Goal: Contribute content: Add original content to the website for others to see

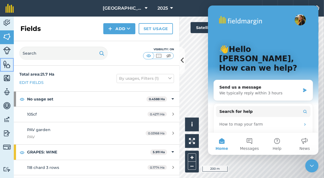
click at [7, 63] on img at bounding box center [7, 64] width 8 height 8
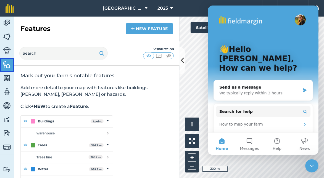
scroll to position [16, 0]
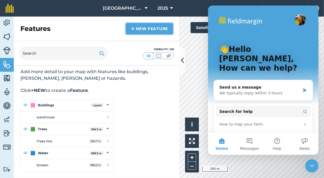
click at [135, 30] on link "New feature" at bounding box center [149, 28] width 47 height 11
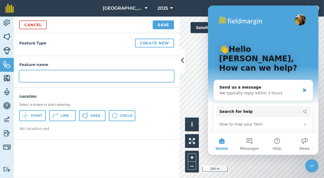
click at [65, 77] on input "text" at bounding box center [96, 76] width 155 height 12
type input "vit shed"
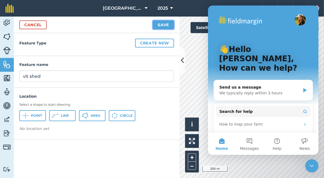
click at [162, 27] on button "Save" at bounding box center [163, 24] width 21 height 9
click at [91, 117] on span "Area" at bounding box center [96, 115] width 10 height 4
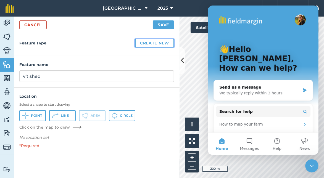
click at [143, 43] on button "Create new" at bounding box center [154, 43] width 39 height 9
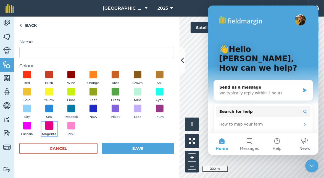
click at [49, 126] on span at bounding box center [49, 125] width 9 height 9
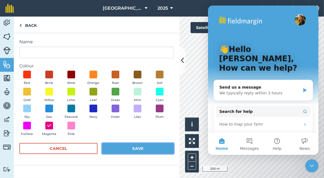
click at [120, 146] on button "Save" at bounding box center [138, 148] width 72 height 11
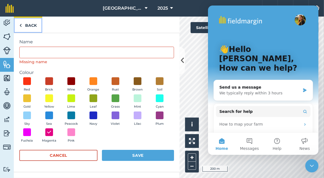
click at [31, 26] on link "Back" at bounding box center [28, 25] width 28 height 16
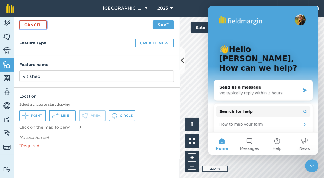
click at [37, 26] on link "Cancel" at bounding box center [32, 24] width 27 height 9
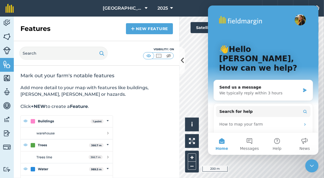
click at [311, 166] on icon "Close Intercom Messenger" at bounding box center [312, 166] width 4 height 2
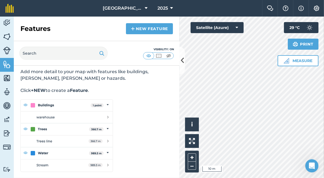
scroll to position [16, 0]
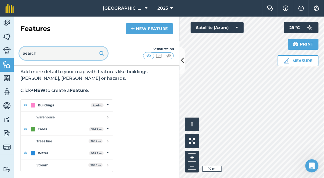
click at [82, 51] on input "text" at bounding box center [63, 53] width 88 height 13
type input "production"
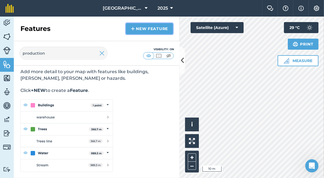
click at [141, 27] on link "New feature" at bounding box center [149, 28] width 47 height 11
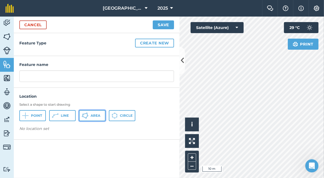
click at [96, 115] on span "Area" at bounding box center [96, 115] width 10 height 4
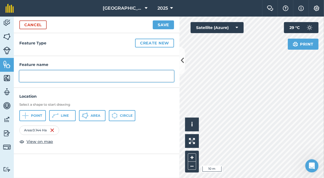
click at [71, 79] on input "text" at bounding box center [96, 76] width 155 height 12
type input "vit shed and production"
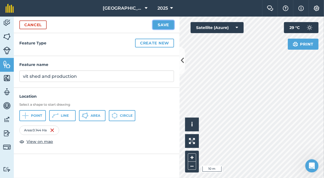
click at [157, 25] on button "Save" at bounding box center [163, 24] width 21 height 9
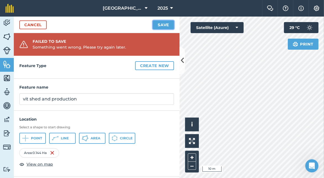
click at [160, 24] on button "Save" at bounding box center [163, 24] width 21 height 9
click at [156, 66] on button "Create new" at bounding box center [154, 65] width 39 height 9
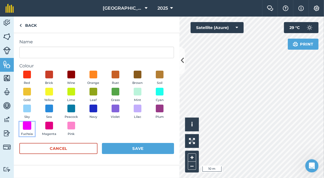
click at [27, 123] on span at bounding box center [27, 125] width 9 height 9
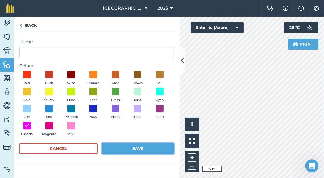
click at [146, 149] on button "Save" at bounding box center [138, 148] width 72 height 11
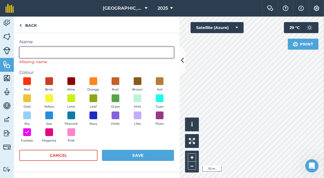
click at [87, 49] on input "Name" at bounding box center [96, 53] width 155 height 12
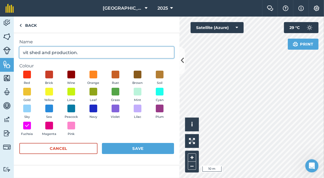
type input "vit shed and production."
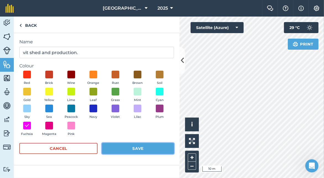
click at [125, 150] on button "Save" at bounding box center [138, 148] width 72 height 11
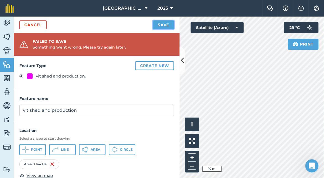
click at [166, 26] on button "Save" at bounding box center [163, 24] width 21 height 9
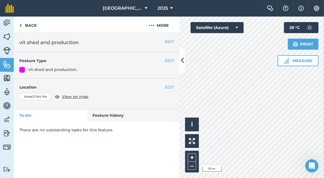
click at [150, 104] on div "EDIT Location Area : 0.144 Ha View on map" at bounding box center [97, 94] width 166 height 31
click at [30, 25] on link "Back" at bounding box center [28, 25] width 28 height 16
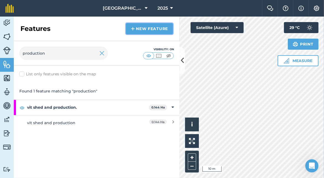
click at [140, 28] on link "New feature" at bounding box center [149, 28] width 47 height 11
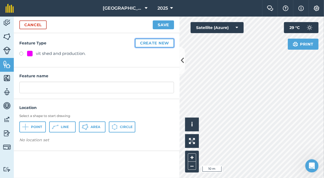
click at [150, 43] on button "Create new" at bounding box center [154, 43] width 39 height 9
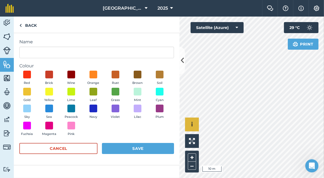
click at [193, 128] on div "Click to start drawing i © 2025 TomTom, Microsoft 10 m + –" at bounding box center [251, 98] width 144 height 162
click at [28, 127] on span at bounding box center [27, 125] width 9 height 9
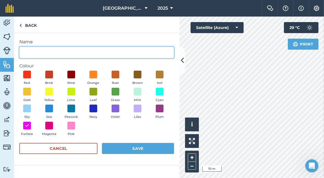
click at [35, 52] on input "Name" at bounding box center [96, 53] width 155 height 12
type input "retail"
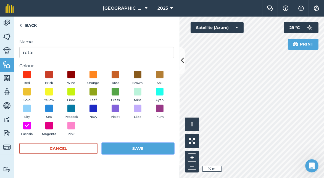
click at [137, 146] on button "Save" at bounding box center [138, 148] width 72 height 11
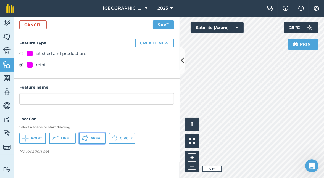
click at [91, 138] on span "Area" at bounding box center [96, 138] width 10 height 4
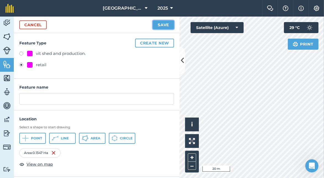
click at [162, 22] on button "Save" at bounding box center [163, 24] width 21 height 9
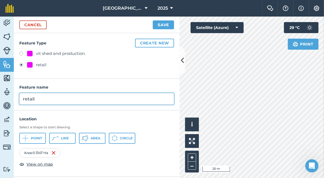
type input "retail"
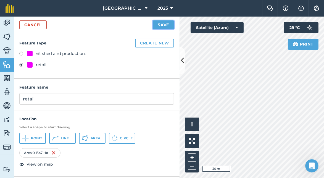
click at [163, 24] on button "Save" at bounding box center [163, 24] width 21 height 9
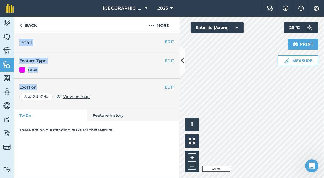
drag, startPoint x: 133, startPoint y: 32, endPoint x: 135, endPoint y: 71, distance: 38.4
click at [135, 78] on div "Back More EDIT retail EDIT Feature Type retail EDIT Location Area : 0.1347 Ha V…" at bounding box center [97, 98] width 166 height 162
click at [22, 25] on link "Back" at bounding box center [28, 25] width 28 height 16
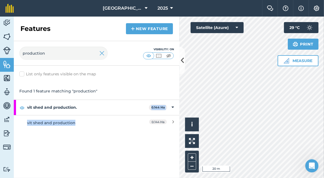
drag, startPoint x: 102, startPoint y: 162, endPoint x: 105, endPoint y: 101, distance: 60.9
click at [105, 101] on div "List only features visible on the map Found 1 feature matching "production" vit…" at bounding box center [97, 122] width 166 height 112
click at [6, 77] on img at bounding box center [7, 78] width 8 height 8
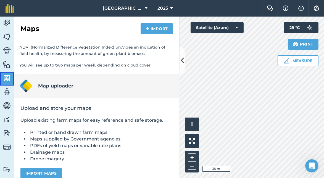
scroll to position [133, 0]
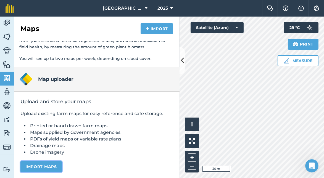
click at [41, 166] on button "Import maps" at bounding box center [40, 166] width 41 height 11
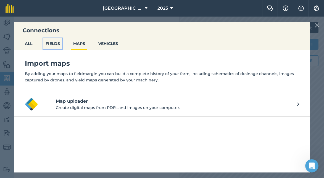
click at [50, 42] on button "FIELDS" at bounding box center [52, 43] width 19 height 10
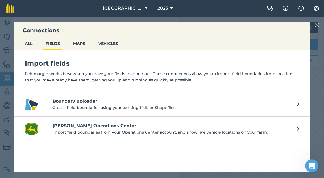
click at [66, 102] on h4 "Boundary uploader" at bounding box center [171, 101] width 239 height 7
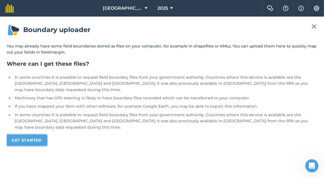
click at [37, 135] on link "Get started" at bounding box center [27, 140] width 40 height 11
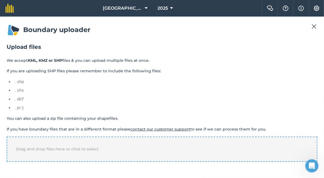
click at [66, 152] on div "Drag and drop files here or click to select" at bounding box center [162, 149] width 311 height 25
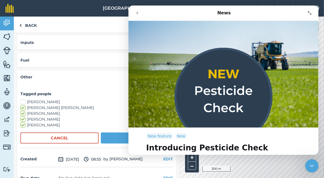
scroll to position [193, 0]
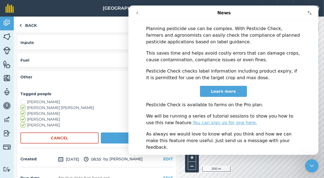
click at [308, 14] on icon "Collapse window" at bounding box center [309, 13] width 4 height 4
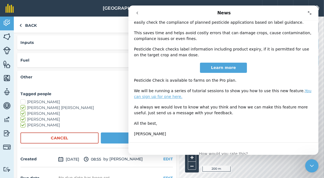
scroll to position [166, 0]
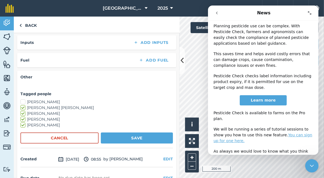
click at [216, 14] on icon "go back" at bounding box center [216, 13] width 4 height 4
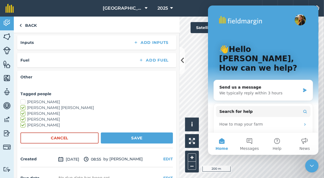
click at [310, 164] on icon "Close Intercom Messenger" at bounding box center [311, 165] width 7 height 7
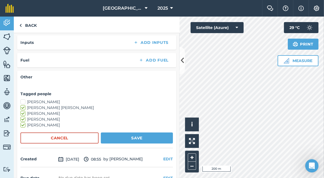
scroll to position [0, 0]
